Goal: Use online tool/utility

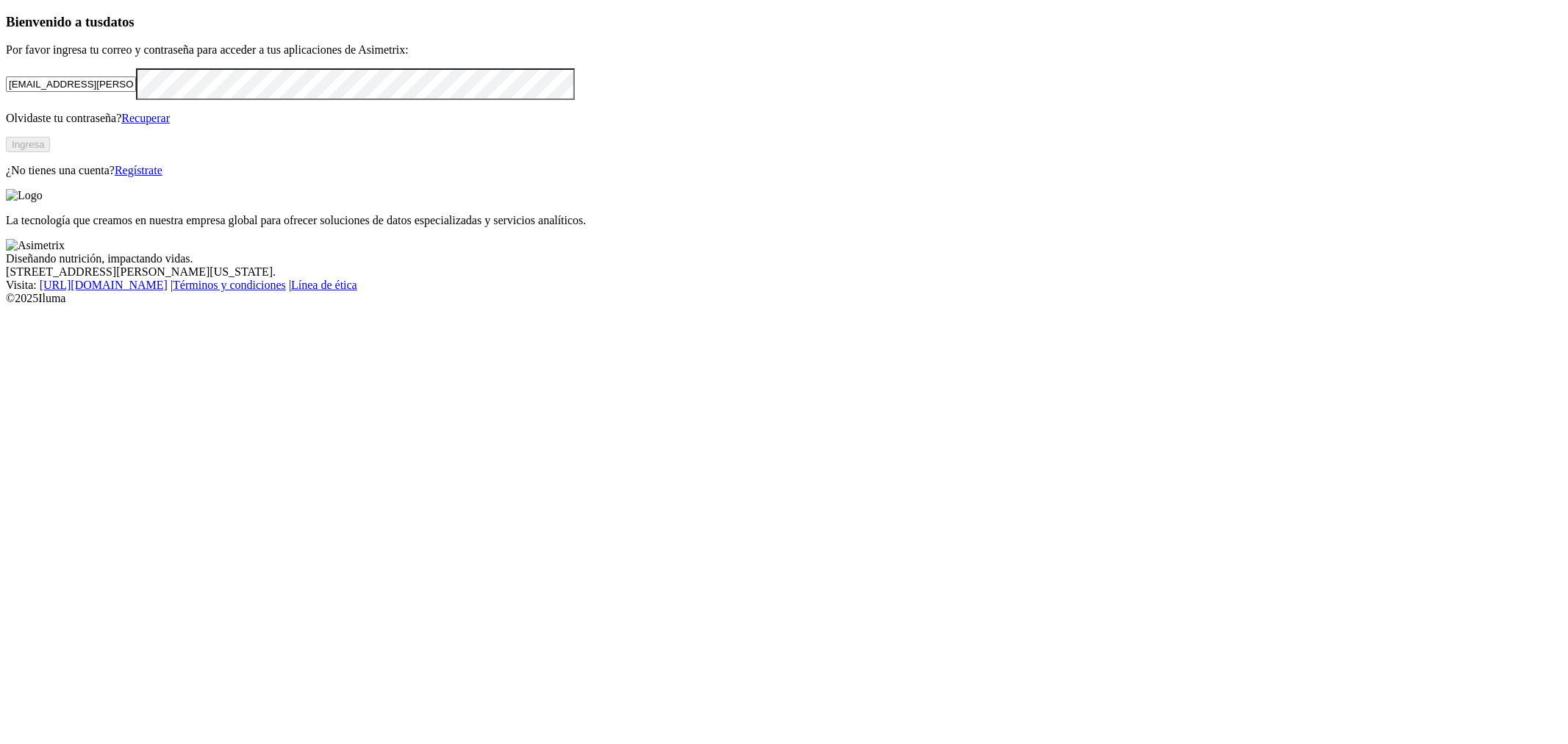
type input "[EMAIL_ADDRESS][PERSON_NAME][DOMAIN_NAME]"
click at [579, 177] on div "Bienvenido a tus datos Por favor ingresa tu correo y contraseña para acceder a …" at bounding box center [784, 95] width 1556 height 163
click at [50, 152] on button "Ingresa" at bounding box center [27, 144] width 44 height 16
